Goal: Task Accomplishment & Management: Use online tool/utility

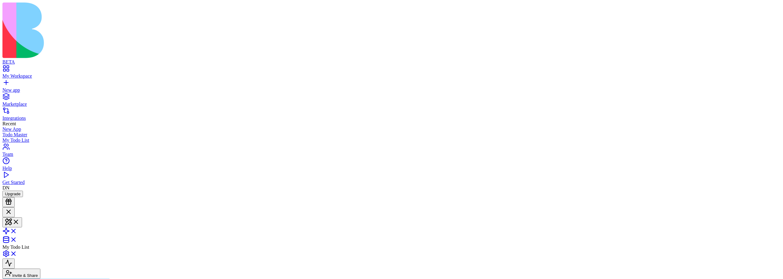
scroll to position [356, 0]
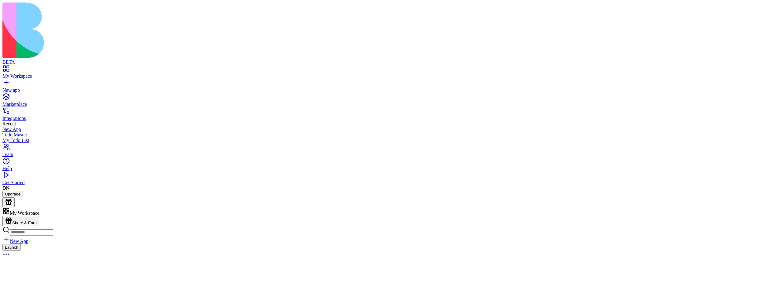
click at [290, 244] on div "Launch" at bounding box center [391, 251] width 778 height 15
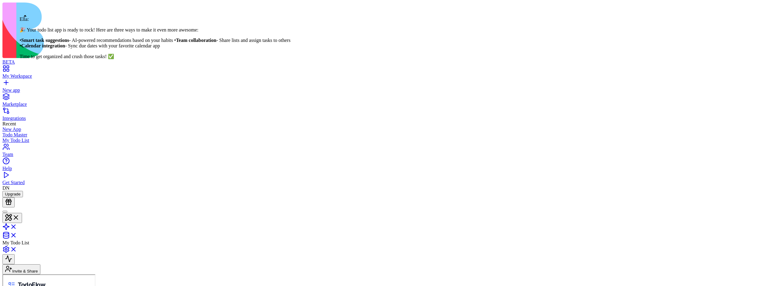
click at [5, 212] on div at bounding box center [5, 212] width 0 height 0
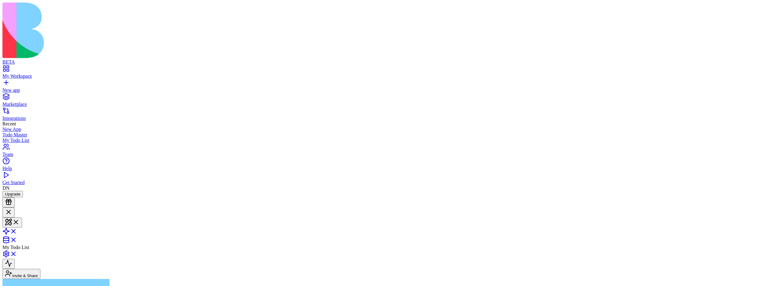
click at [12, 208] on div at bounding box center [8, 212] width 7 height 8
click at [5, 212] on div at bounding box center [5, 212] width 0 height 0
click at [12, 208] on div at bounding box center [8, 212] width 7 height 8
click at [5, 212] on div at bounding box center [5, 212] width 0 height 0
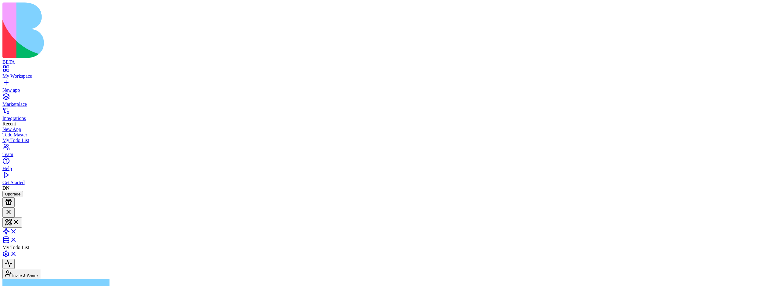
click at [12, 208] on div at bounding box center [8, 212] width 7 height 8
click at [12, 216] on div at bounding box center [8, 216] width 7 height 0
click at [12, 208] on div at bounding box center [8, 212] width 7 height 8
click at [12, 216] on div at bounding box center [8, 216] width 7 height 0
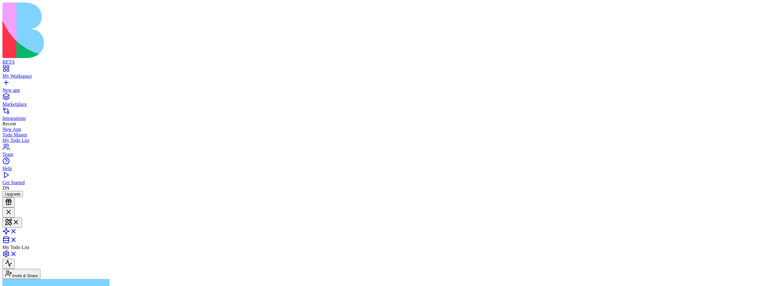
click at [12, 208] on div at bounding box center [8, 212] width 7 height 8
click at [5, 212] on div at bounding box center [5, 212] width 0 height 0
click at [12, 208] on div at bounding box center [8, 212] width 7 height 8
click at [5, 212] on div at bounding box center [5, 212] width 0 height 0
click at [12, 208] on div at bounding box center [8, 212] width 7 height 8
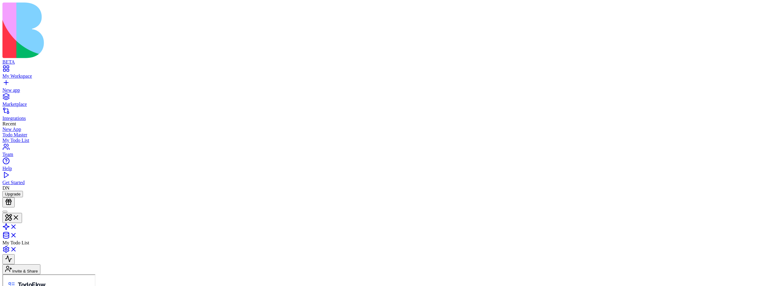
click at [5, 212] on div at bounding box center [5, 212] width 0 height 0
click at [12, 208] on div at bounding box center [8, 212] width 7 height 8
click at [12, 216] on div at bounding box center [8, 216] width 7 height 0
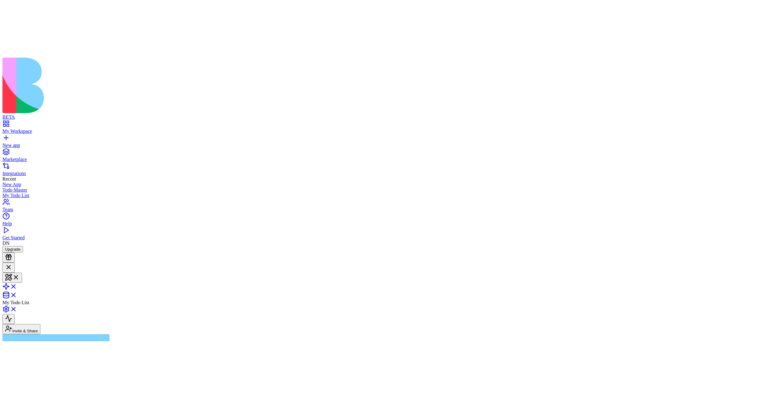
scroll to position [256, 0]
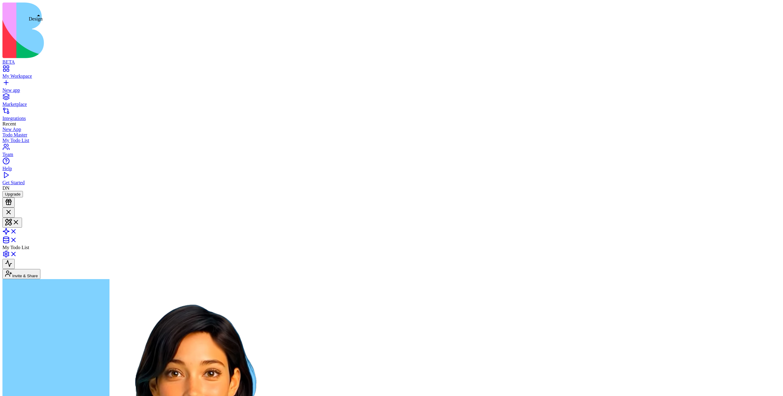
click at [22, 217] on button at bounding box center [12, 222] width 20 height 10
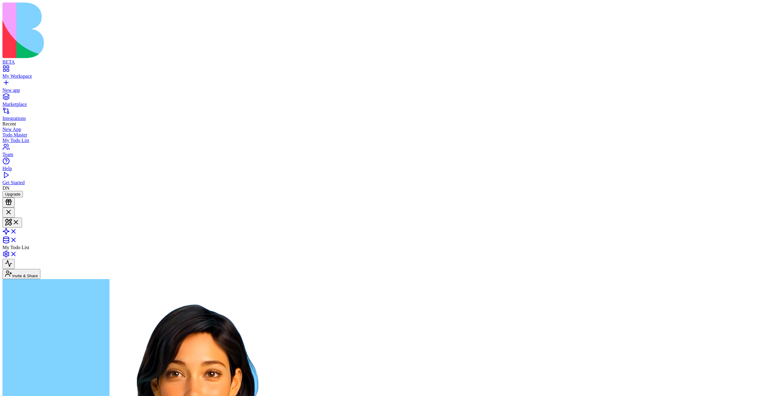
click at [22, 217] on button at bounding box center [12, 222] width 20 height 10
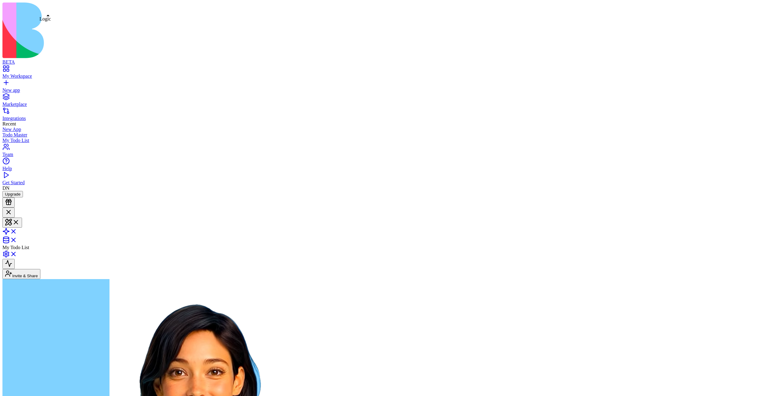
click at [17, 230] on link at bounding box center [9, 232] width 15 height 5
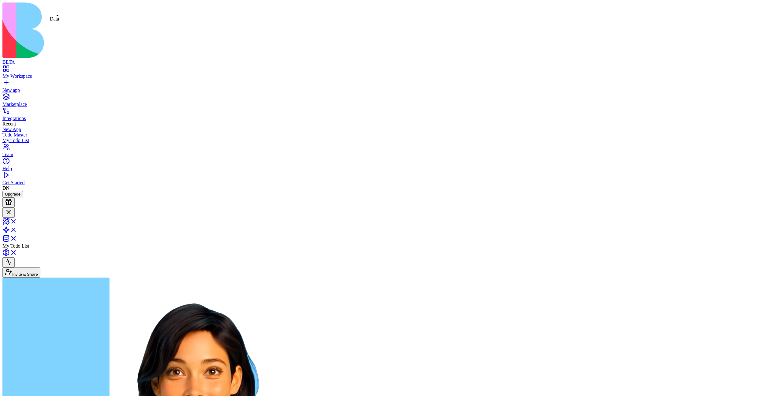
click at [17, 238] on link at bounding box center [9, 240] width 15 height 5
click at [17, 229] on link at bounding box center [9, 231] width 15 height 5
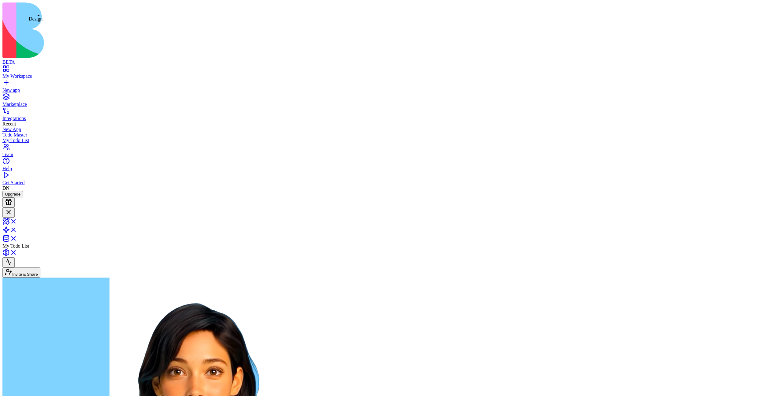
click at [17, 220] on link at bounding box center [9, 222] width 15 height 5
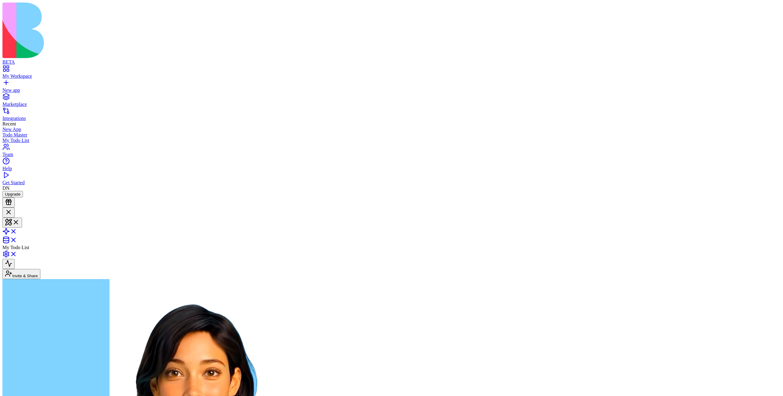
click at [12, 208] on div at bounding box center [8, 212] width 7 height 8
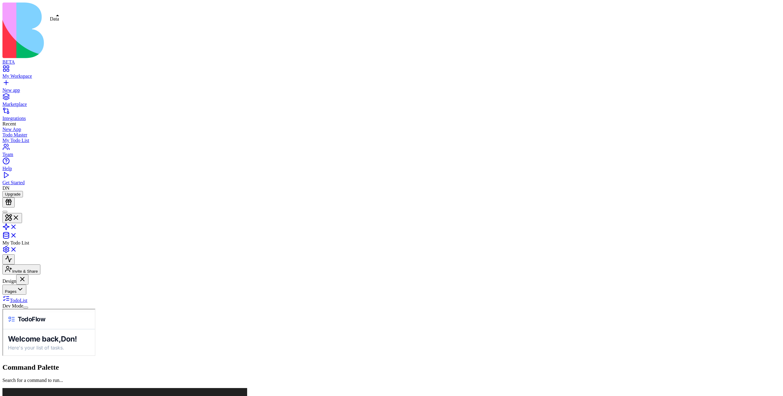
click at [17, 234] on link at bounding box center [9, 236] width 15 height 5
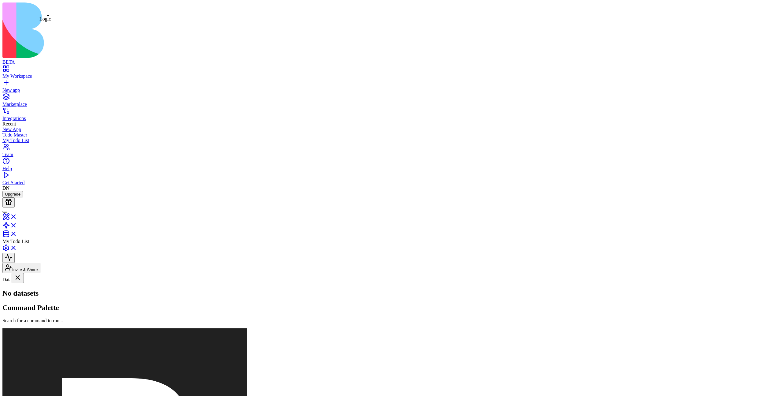
click at [17, 224] on link at bounding box center [9, 226] width 15 height 5
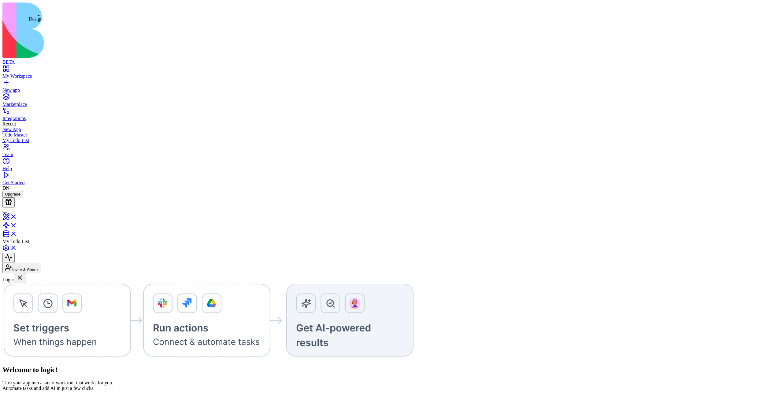
click at [17, 216] on link at bounding box center [9, 218] width 15 height 5
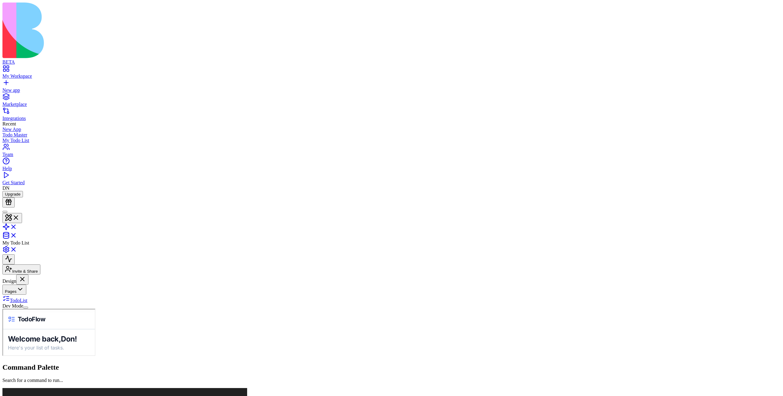
click at [26, 284] on button "Pages" at bounding box center [14, 289] width 24 height 10
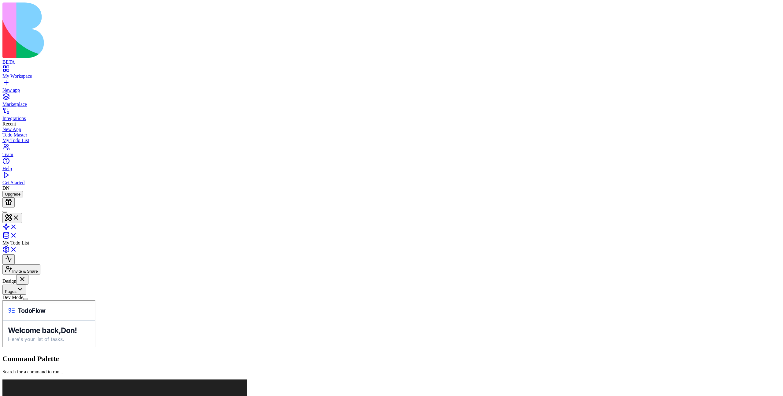
click at [26, 284] on button "Pages" at bounding box center [14, 289] width 24 height 10
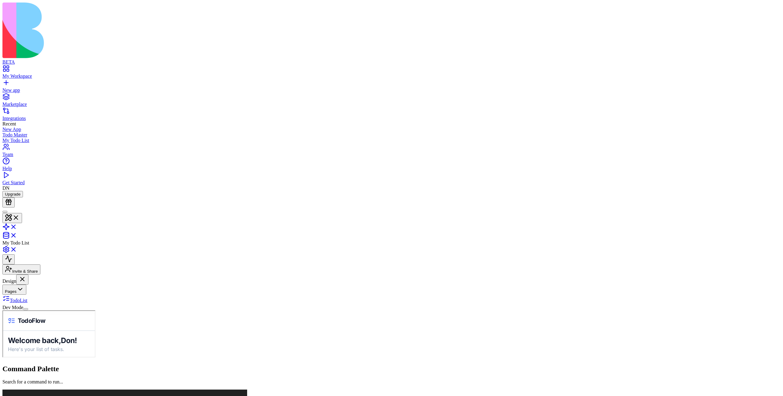
click at [26, 284] on button "Pages" at bounding box center [14, 289] width 24 height 10
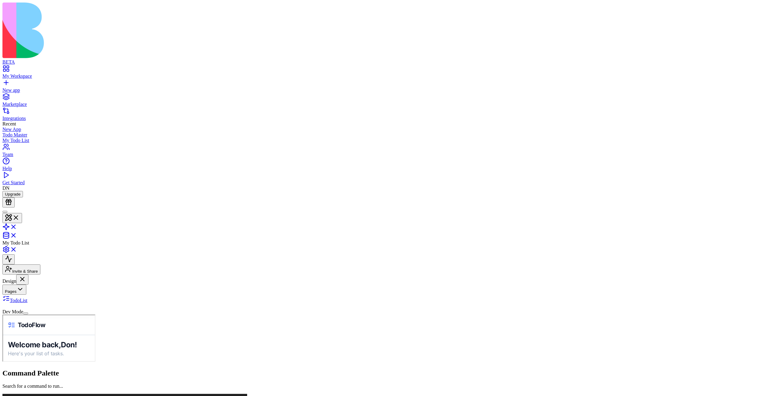
click at [26, 284] on button "Pages" at bounding box center [14, 289] width 24 height 10
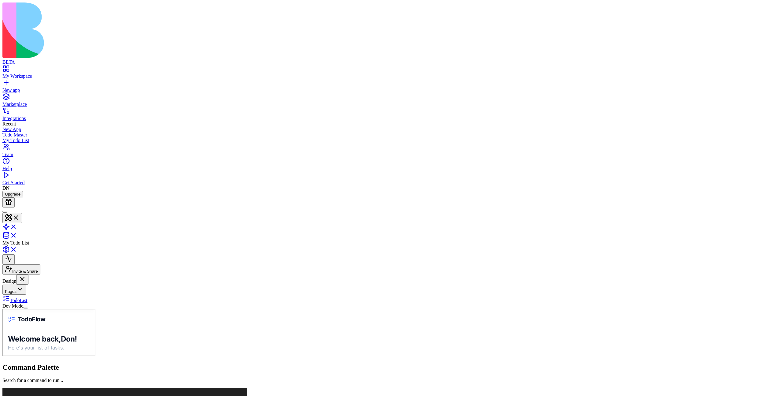
click at [26, 284] on button "Pages" at bounding box center [14, 289] width 24 height 10
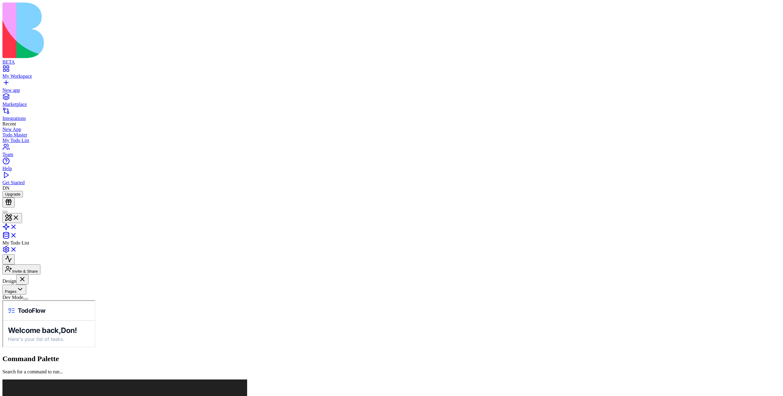
click at [26, 284] on button "Pages" at bounding box center [14, 289] width 24 height 10
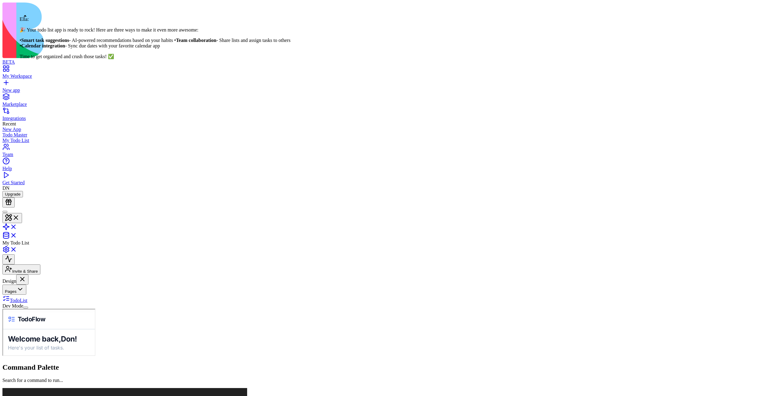
click at [5, 212] on div at bounding box center [5, 212] width 0 height 0
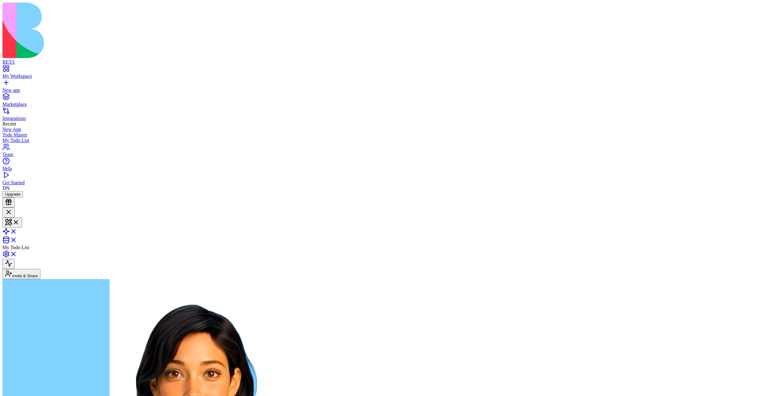
click at [12, 208] on div at bounding box center [8, 212] width 7 height 8
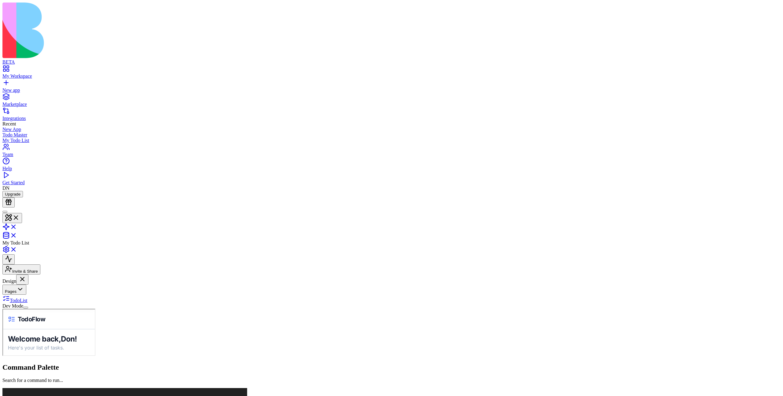
click at [7, 82] on link "New app" at bounding box center [391, 87] width 778 height 11
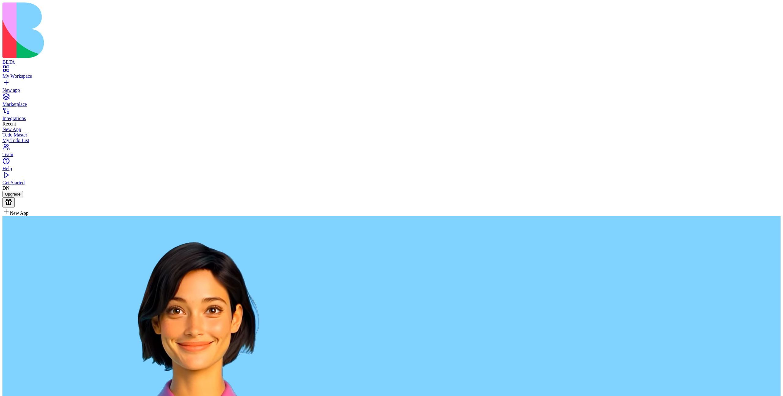
type textarea "**********"
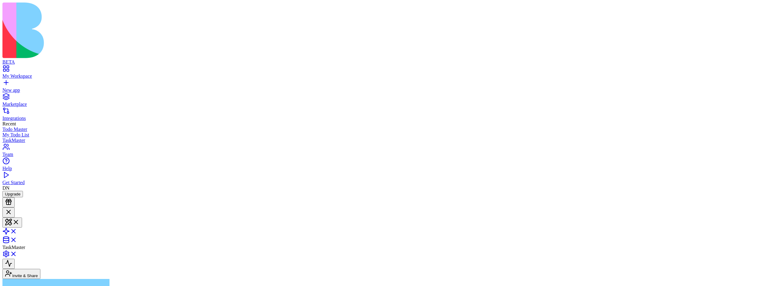
scroll to position [70, 0]
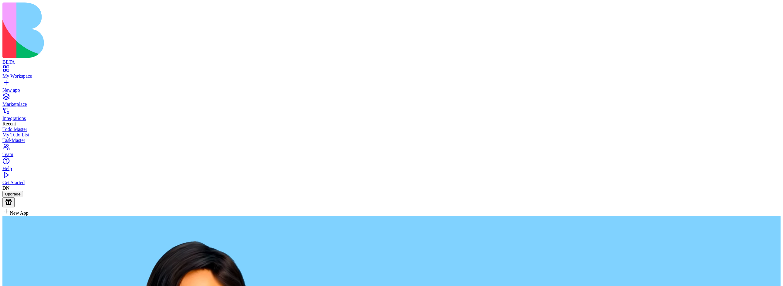
type textarea "**********"
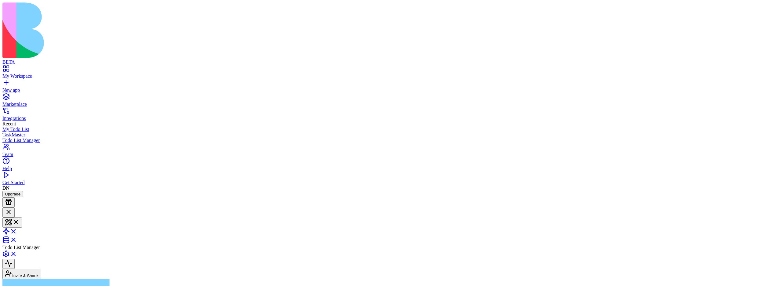
scroll to position [44, 0]
click at [9, 82] on link "New app" at bounding box center [391, 87] width 778 height 11
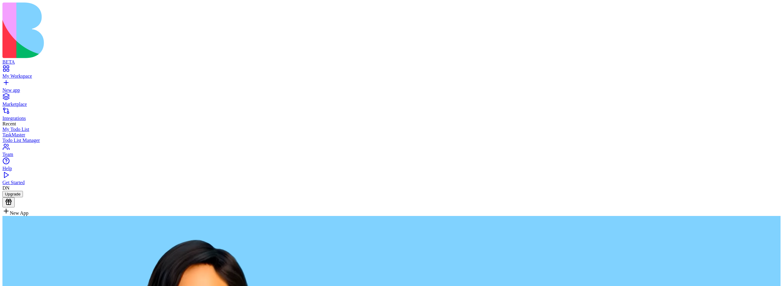
type textarea "**********"
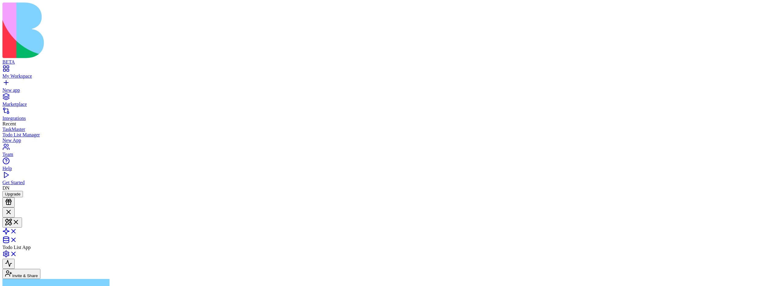
scroll to position [56, 0]
type textarea "**********"
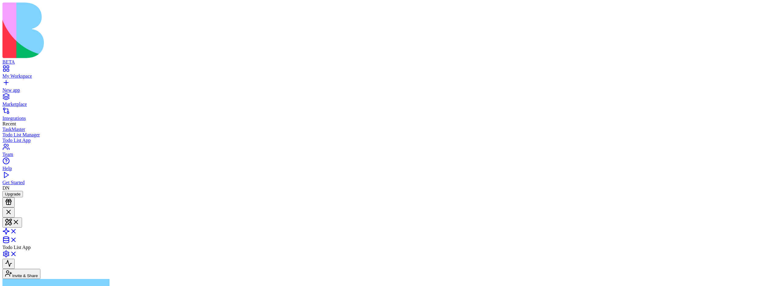
type textarea "**********"
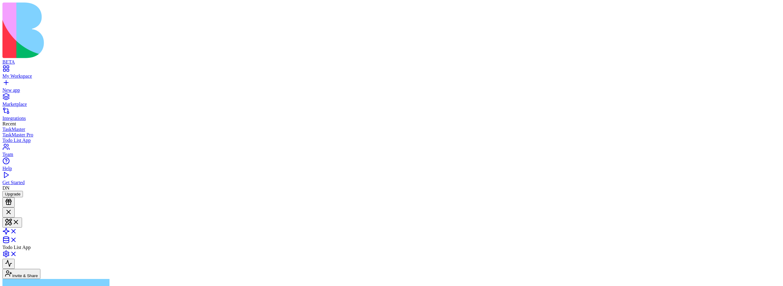
scroll to position [337, 0]
